Goal: Information Seeking & Learning: Learn about a topic

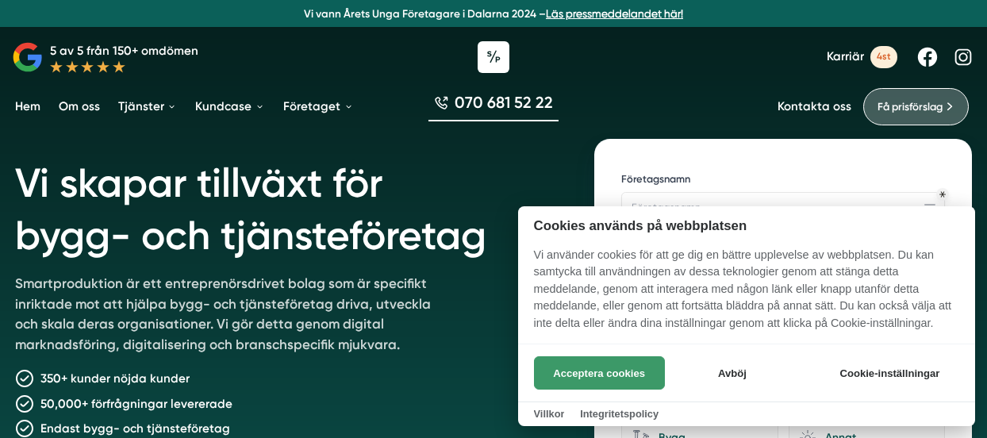
click at [614, 365] on button "Acceptera cookies" at bounding box center [599, 372] width 131 height 33
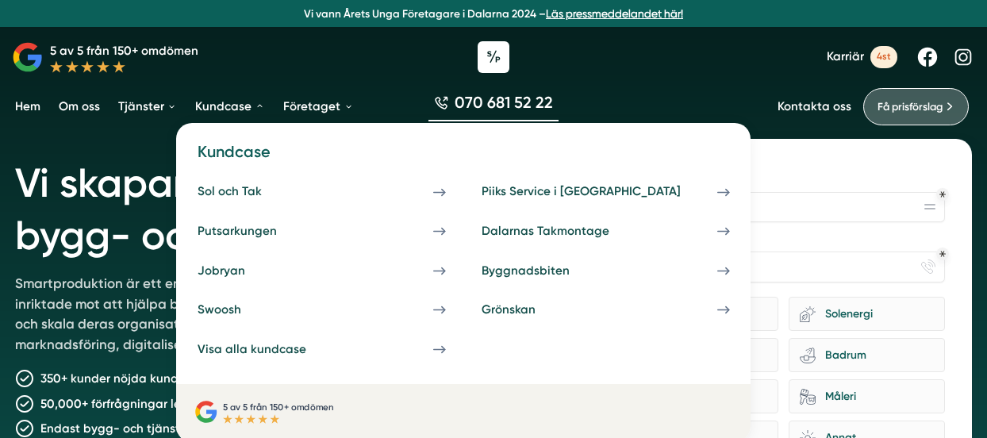
click at [236, 104] on link "Kundcase" at bounding box center [229, 107] width 75 height 40
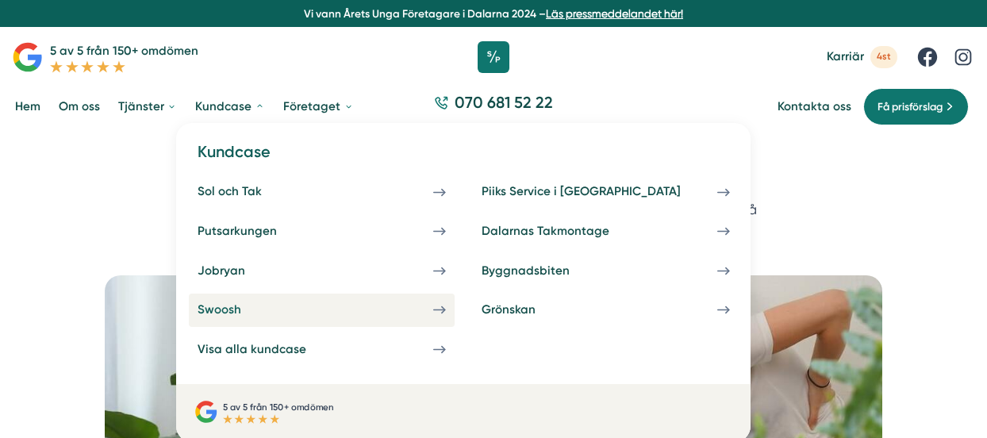
click at [244, 318] on link "Swoosh" at bounding box center [322, 310] width 266 height 33
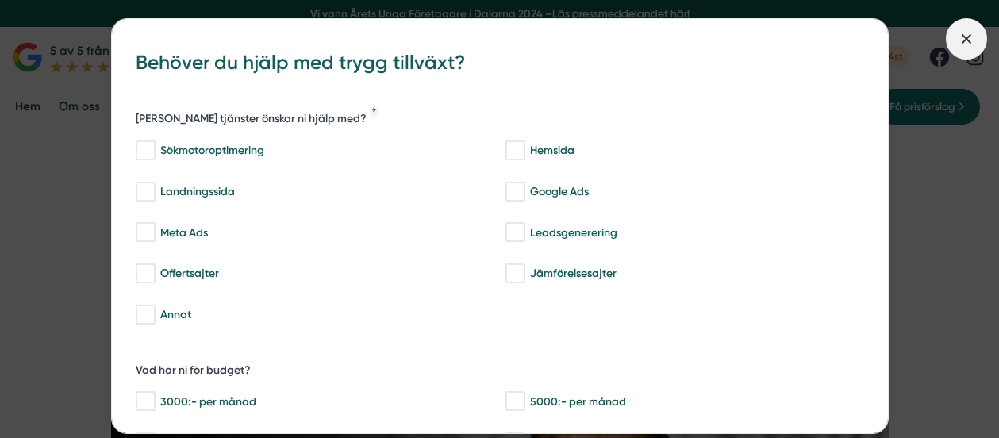
click at [963, 40] on icon at bounding box center [966, 38] width 17 height 17
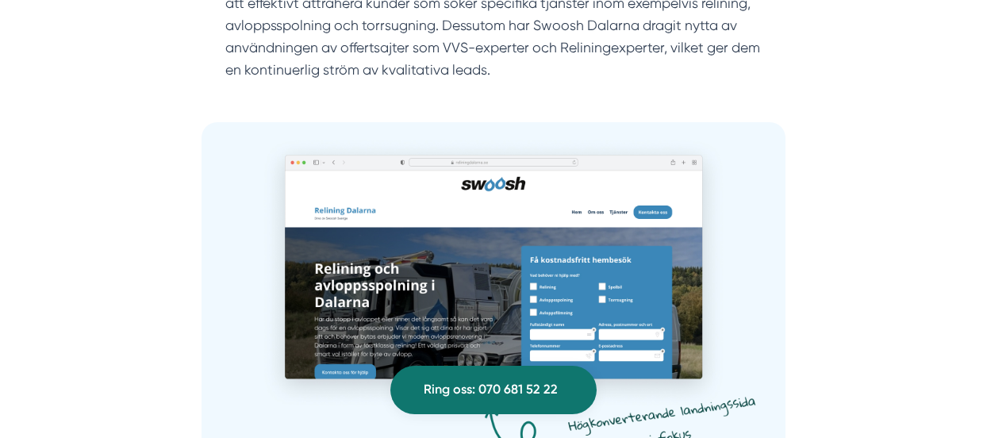
scroll to position [1257, 0]
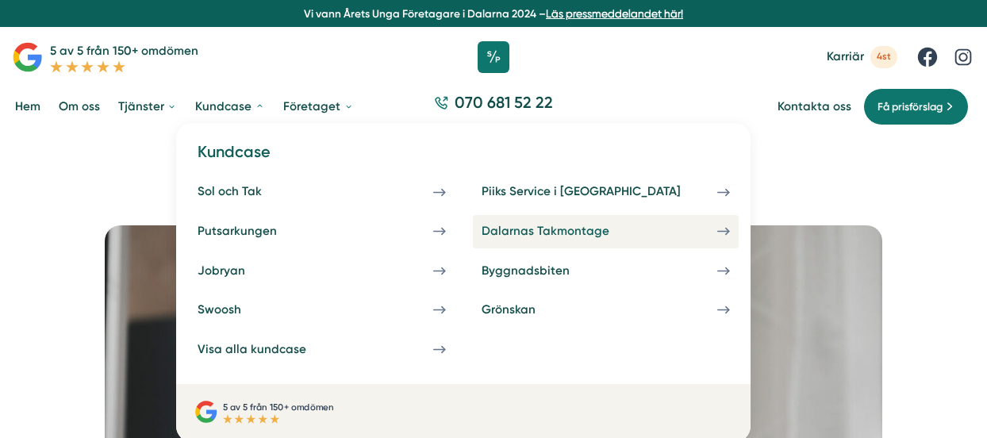
click at [482, 230] on div "Dalarnas Takmontage" at bounding box center [564, 231] width 164 height 15
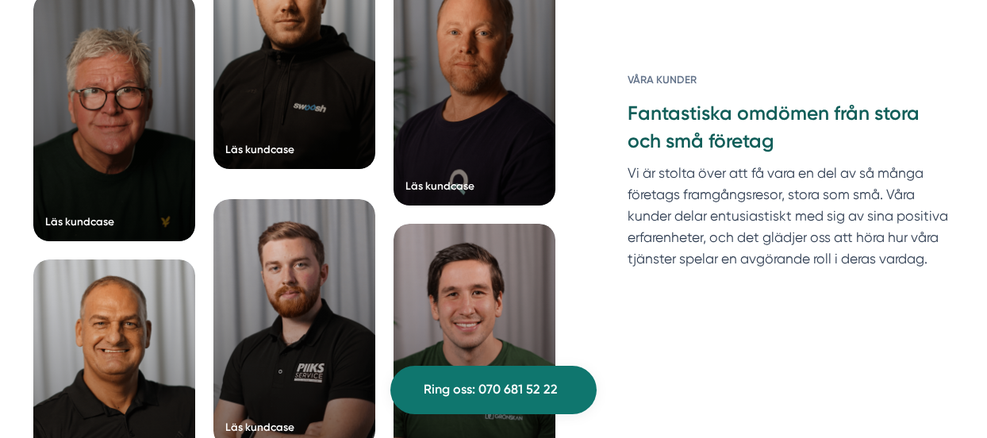
scroll to position [4712, 0]
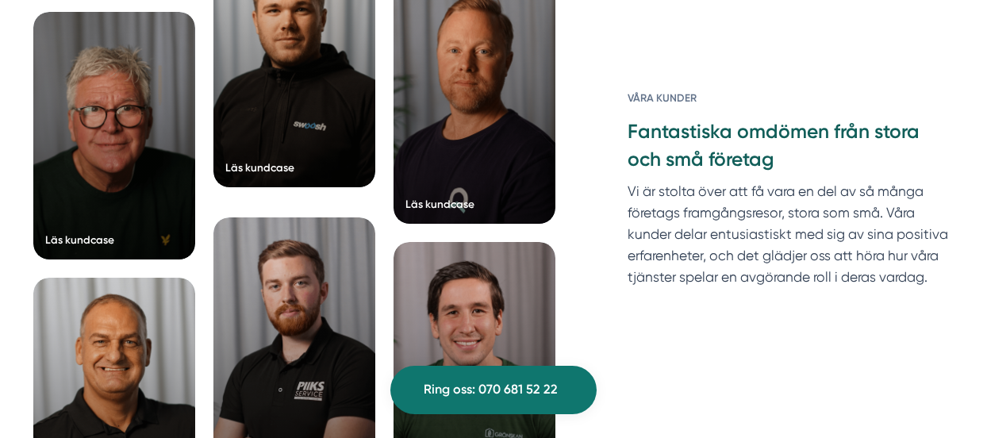
click at [340, 109] on div at bounding box center [294, 64] width 162 height 248
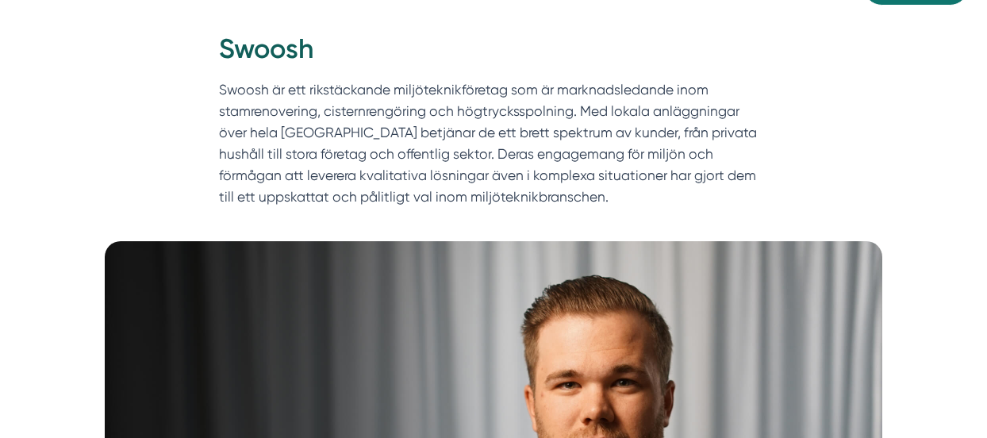
scroll to position [283, 0]
